Goal: Information Seeking & Learning: Learn about a topic

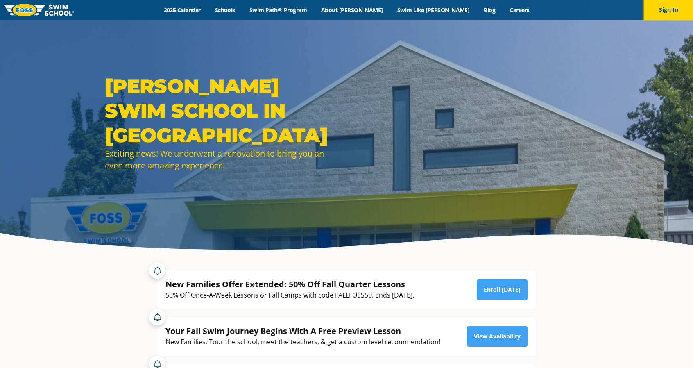
click at [672, 7] on button "Sign In" at bounding box center [668, 10] width 49 height 20
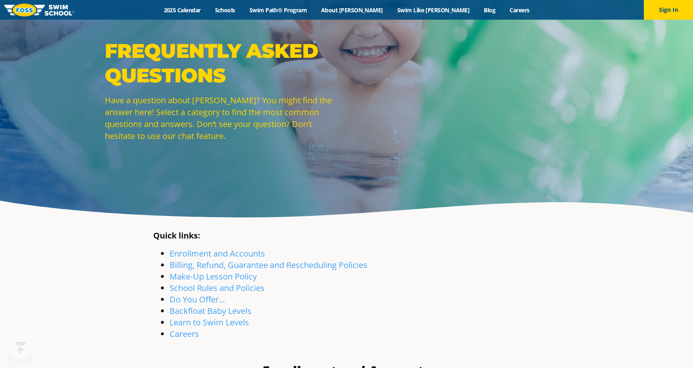
scroll to position [41, 0]
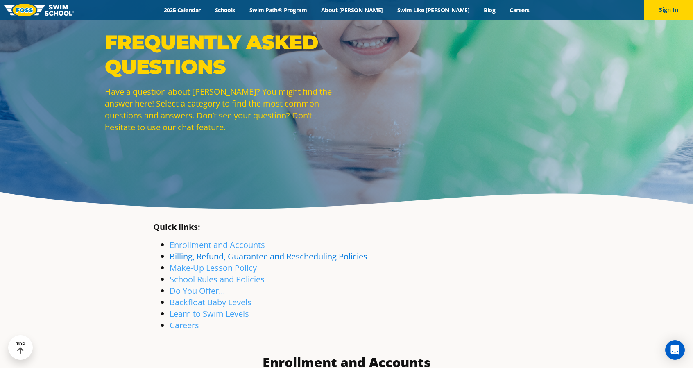
click at [242, 256] on link "Billing, Refund, Guarantee and Rescheduling Policies" at bounding box center [269, 256] width 198 height 11
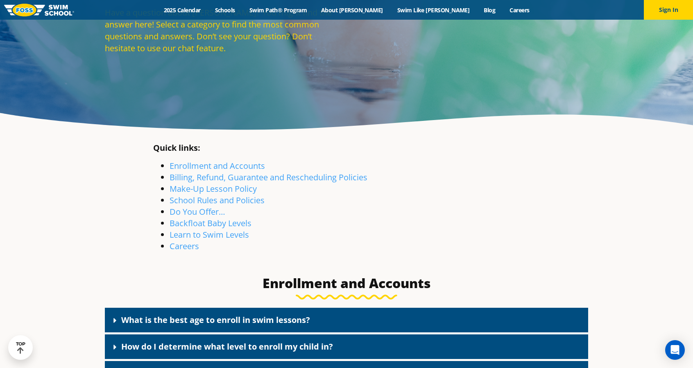
scroll to position [119, 0]
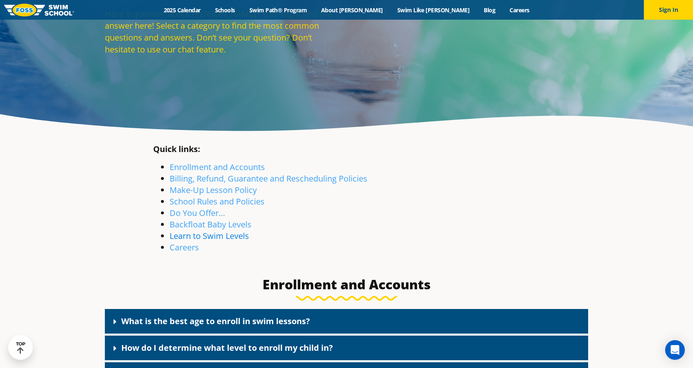
click at [197, 234] on link "Learn to Swim Levels" at bounding box center [209, 235] width 79 height 11
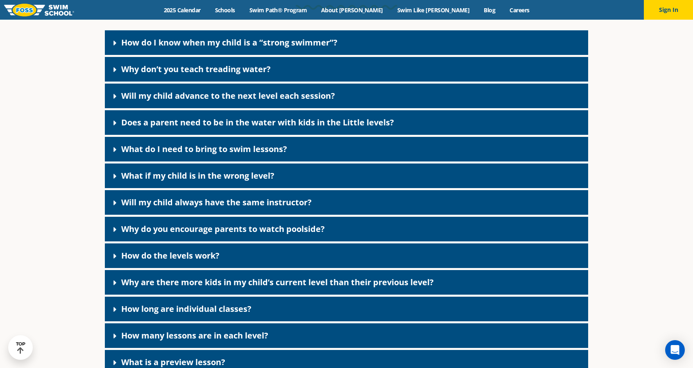
scroll to position [2172, 0]
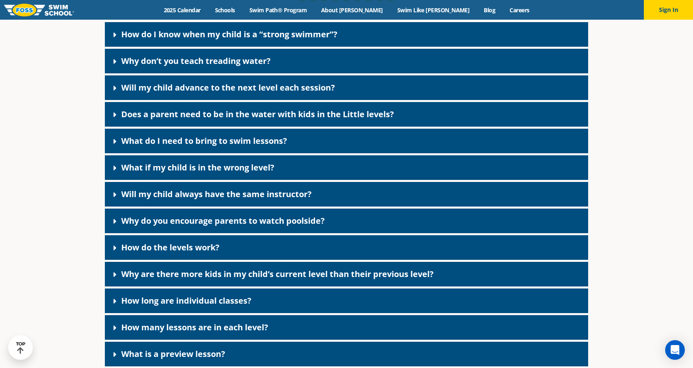
drag, startPoint x: 148, startPoint y: 113, endPoint x: 149, endPoint y: 117, distance: 4.2
click at [148, 114] on div "How do I know when my child is a “strong swimmer”? Our goal is to provide every…" at bounding box center [346, 194] width 483 height 344
click at [148, 120] on link "Does a parent need to be in the water with kids in the Little levels?" at bounding box center [257, 114] width 273 height 11
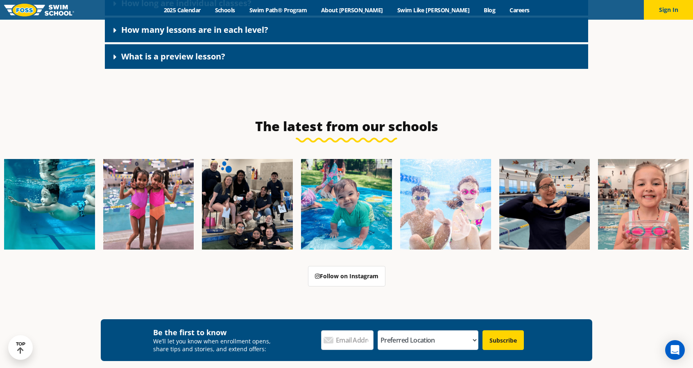
scroll to position [2704, 0]
